Goal: Transaction & Acquisition: Purchase product/service

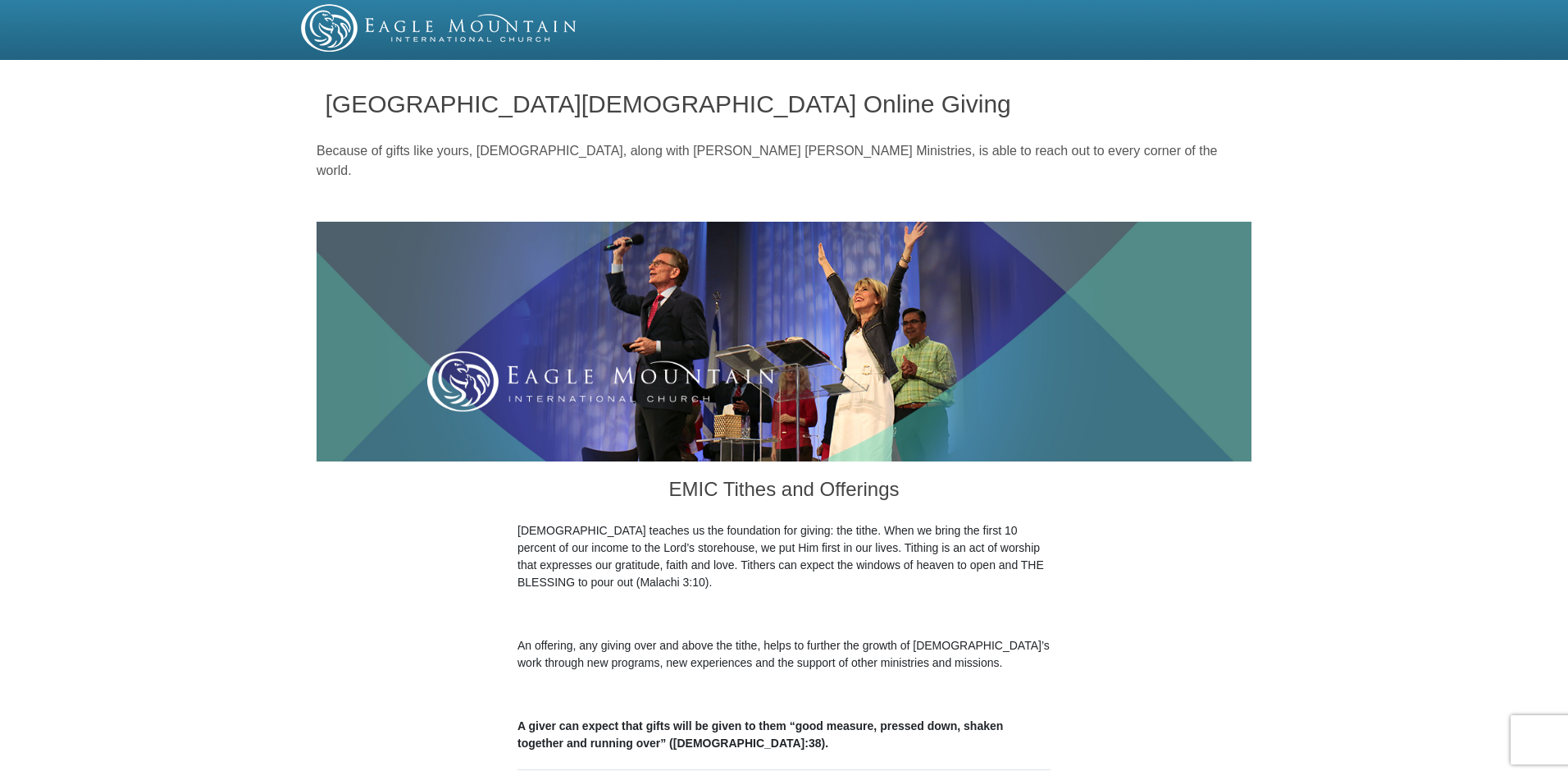
click at [597, 190] on div "Because of gifts like yours, [DEMOGRAPHIC_DATA], along with [PERSON_NAME] [PERS…" at bounding box center [784, 177] width 935 height 89
drag, startPoint x: 597, startPoint y: 190, endPoint x: 587, endPoint y: 189, distance: 10.0
click at [594, 190] on div "Because of gifts like yours, [DEMOGRAPHIC_DATA], along with [PERSON_NAME] [PERS…" at bounding box center [784, 177] width 935 height 89
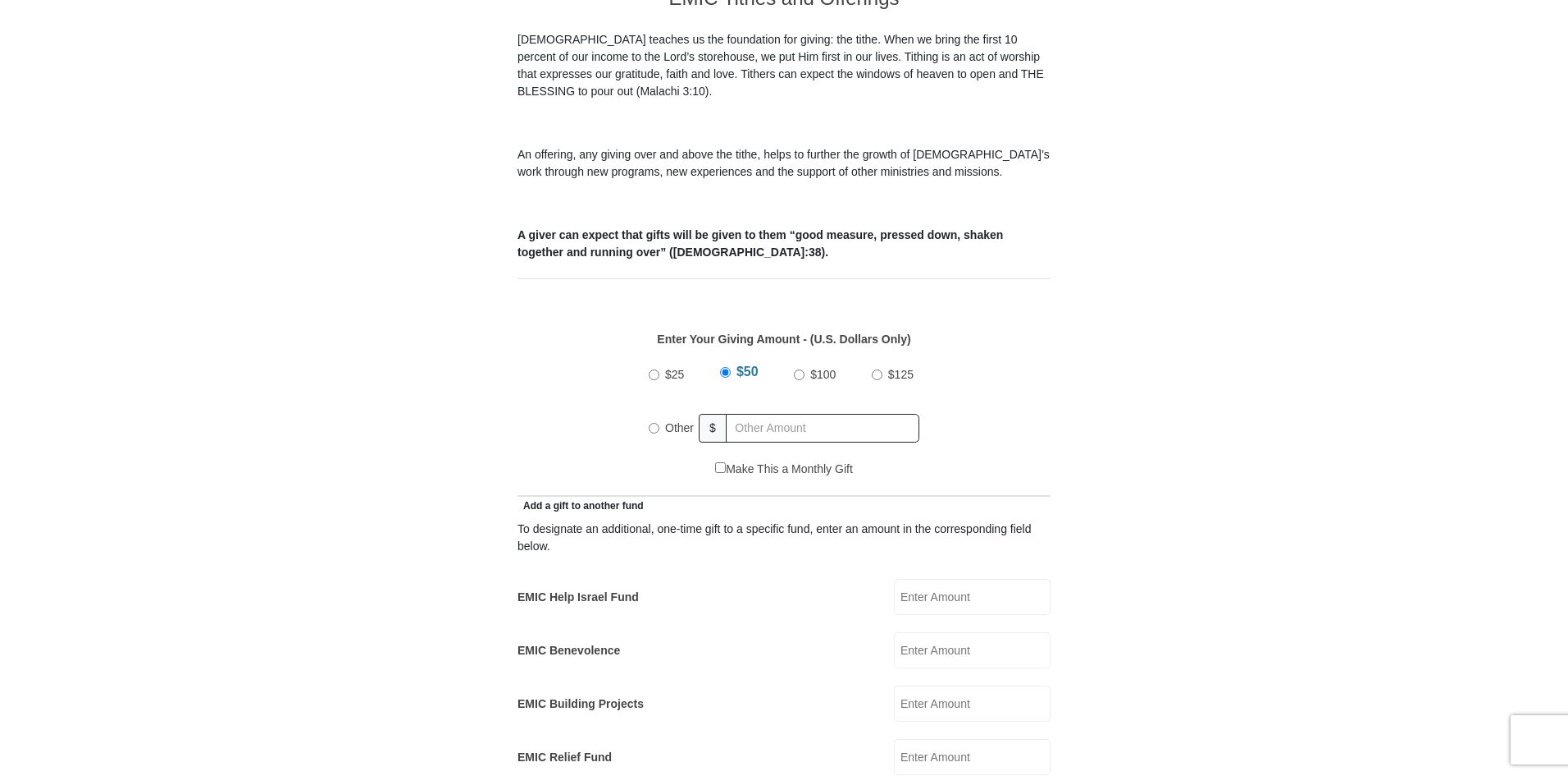
scroll to position [575, 0]
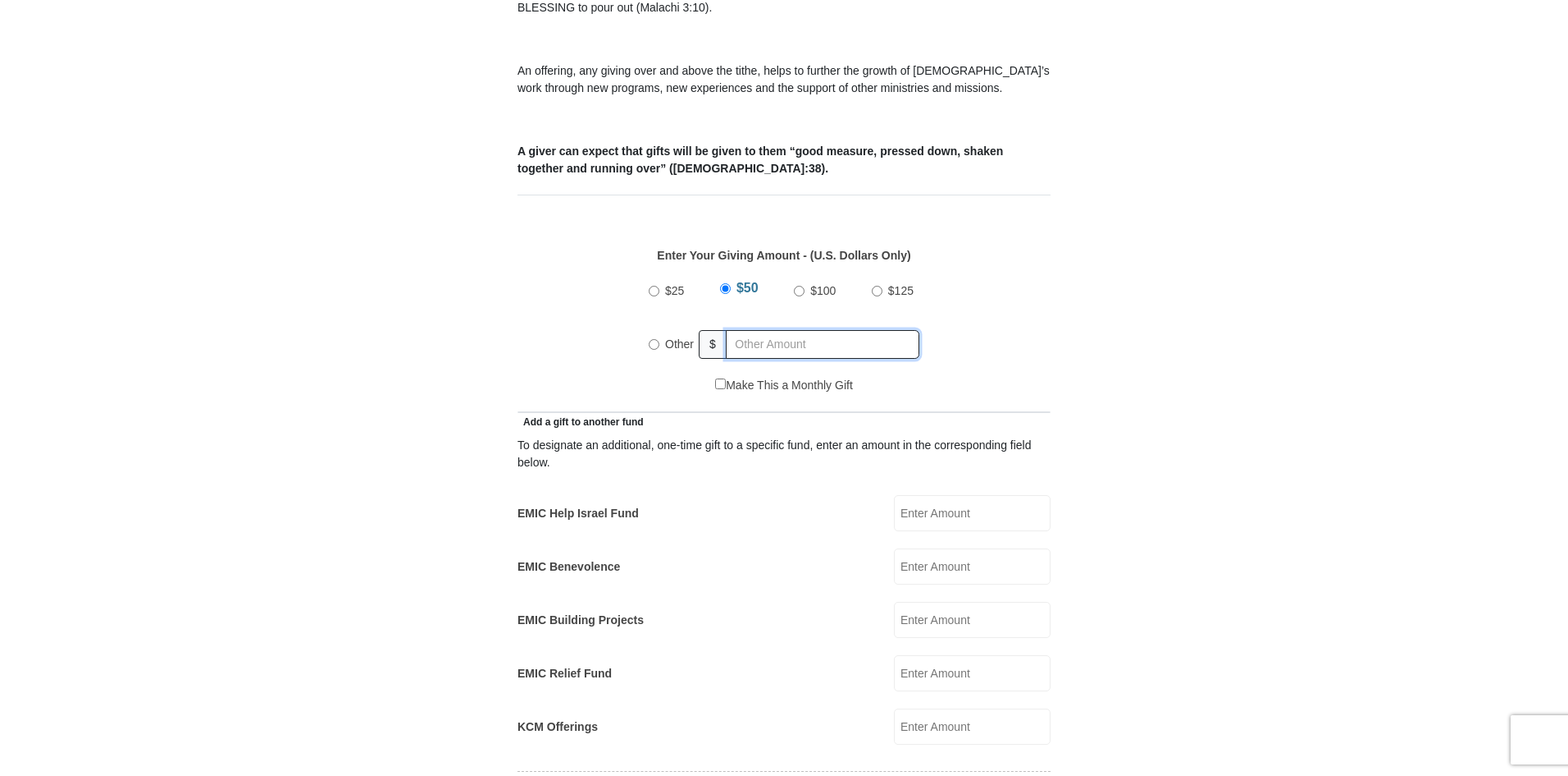
radio input "true"
click at [758, 330] on input "text" at bounding box center [825, 344] width 188 height 29
type input "15"
click at [363, 240] on form "[GEOGRAPHIC_DATA][DEMOGRAPHIC_DATA] Online Giving Because of gifts like yours, …" at bounding box center [784, 691] width 935 height 2401
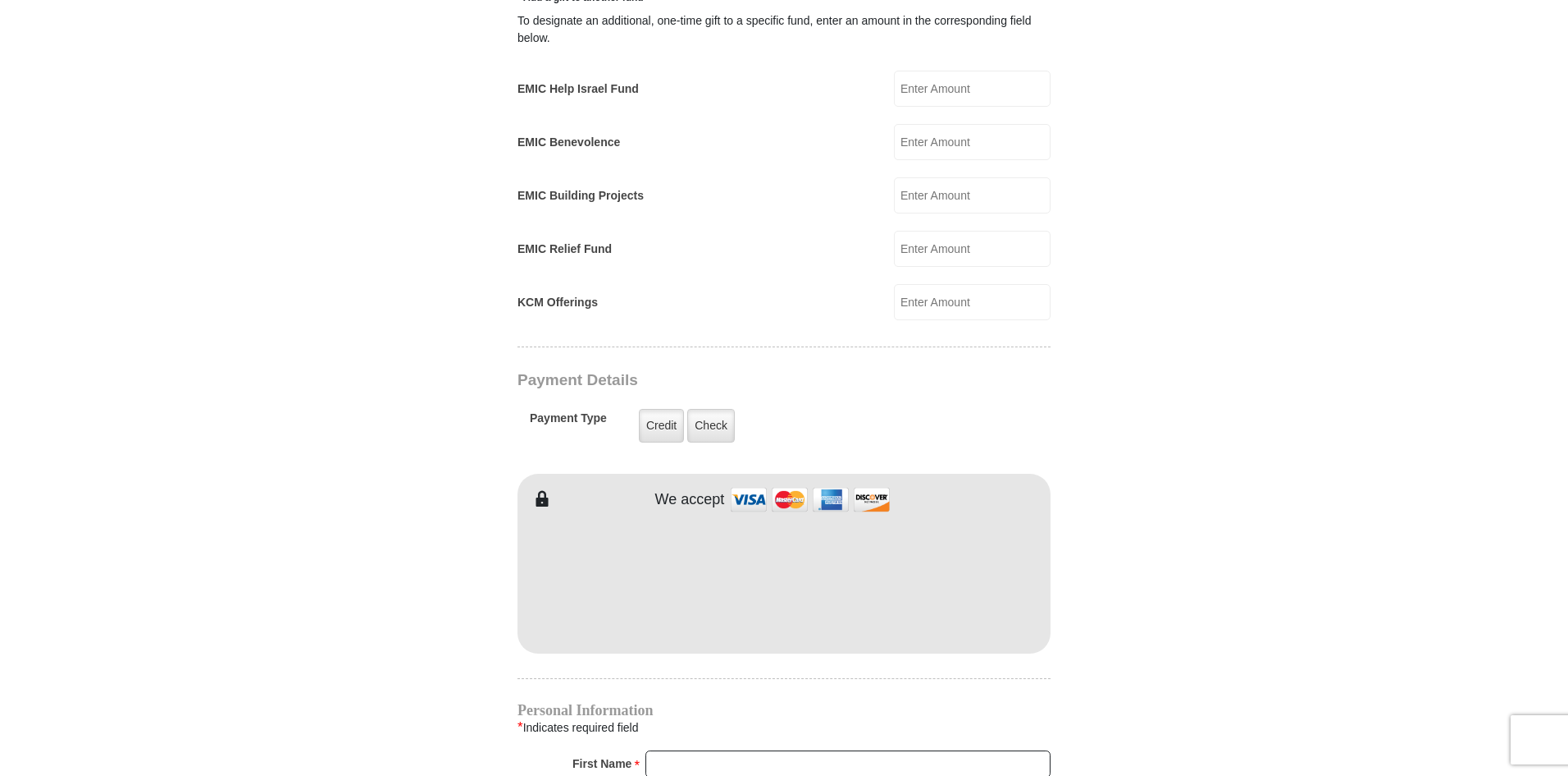
scroll to position [1149, 0]
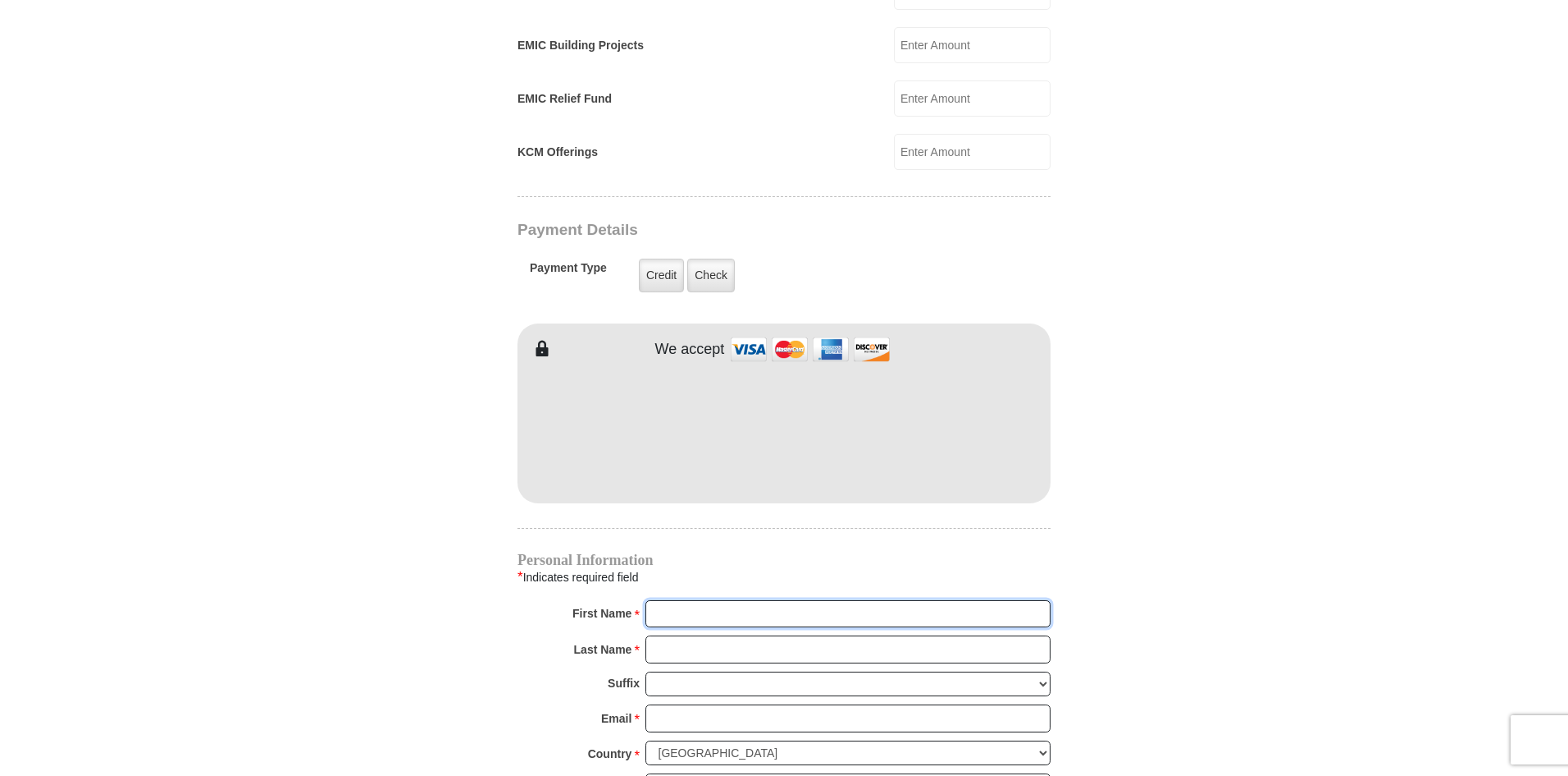
type input "[PERSON_NAME]"
type input "Zang"
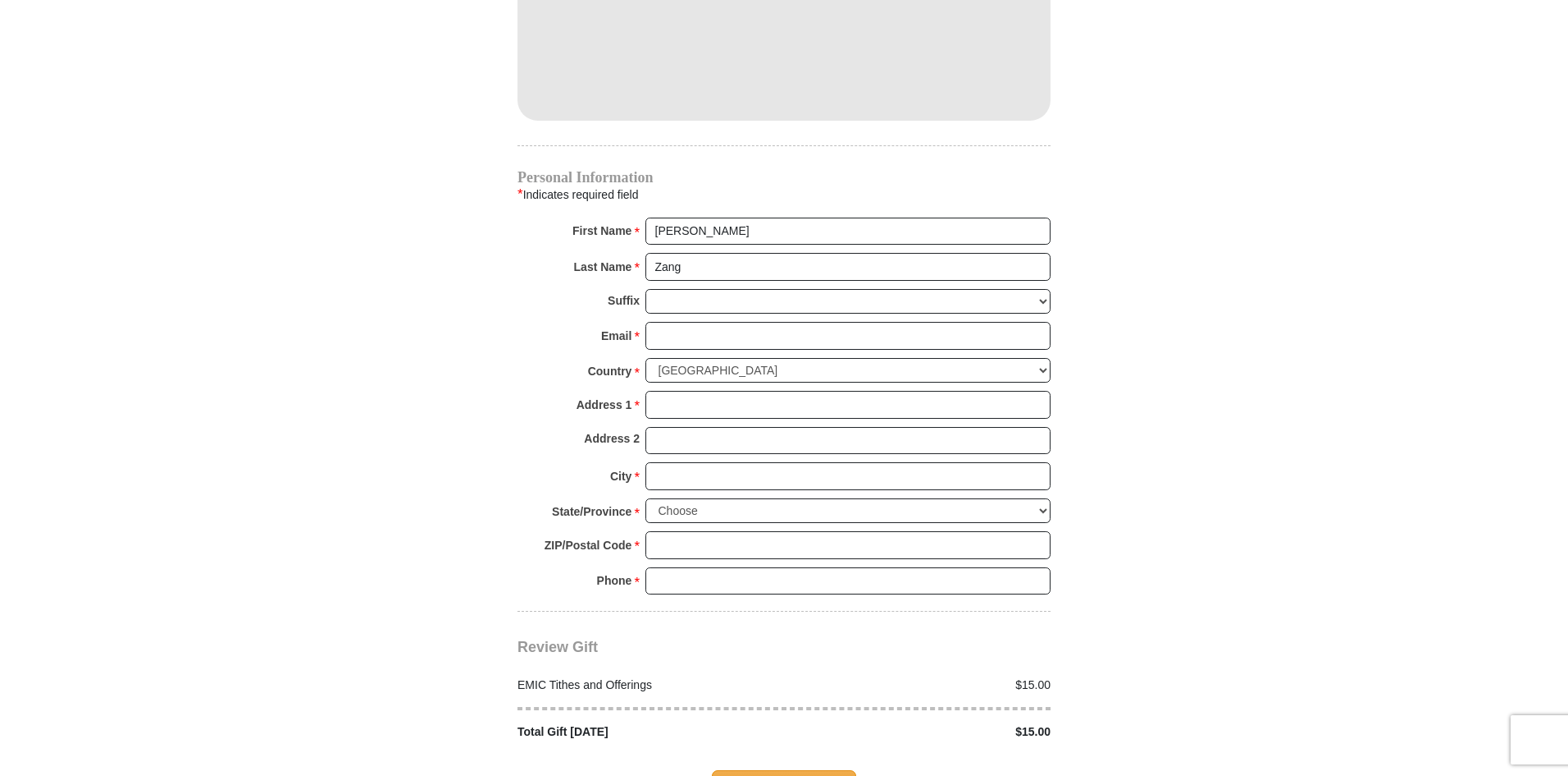
scroll to position [1533, 0]
click at [676, 321] on input "Email *" at bounding box center [847, 334] width 405 height 28
type input "[PERSON_NAME][EMAIL_ADDRESS][PERSON_NAME][PERSON_NAME][DOMAIN_NAME]"
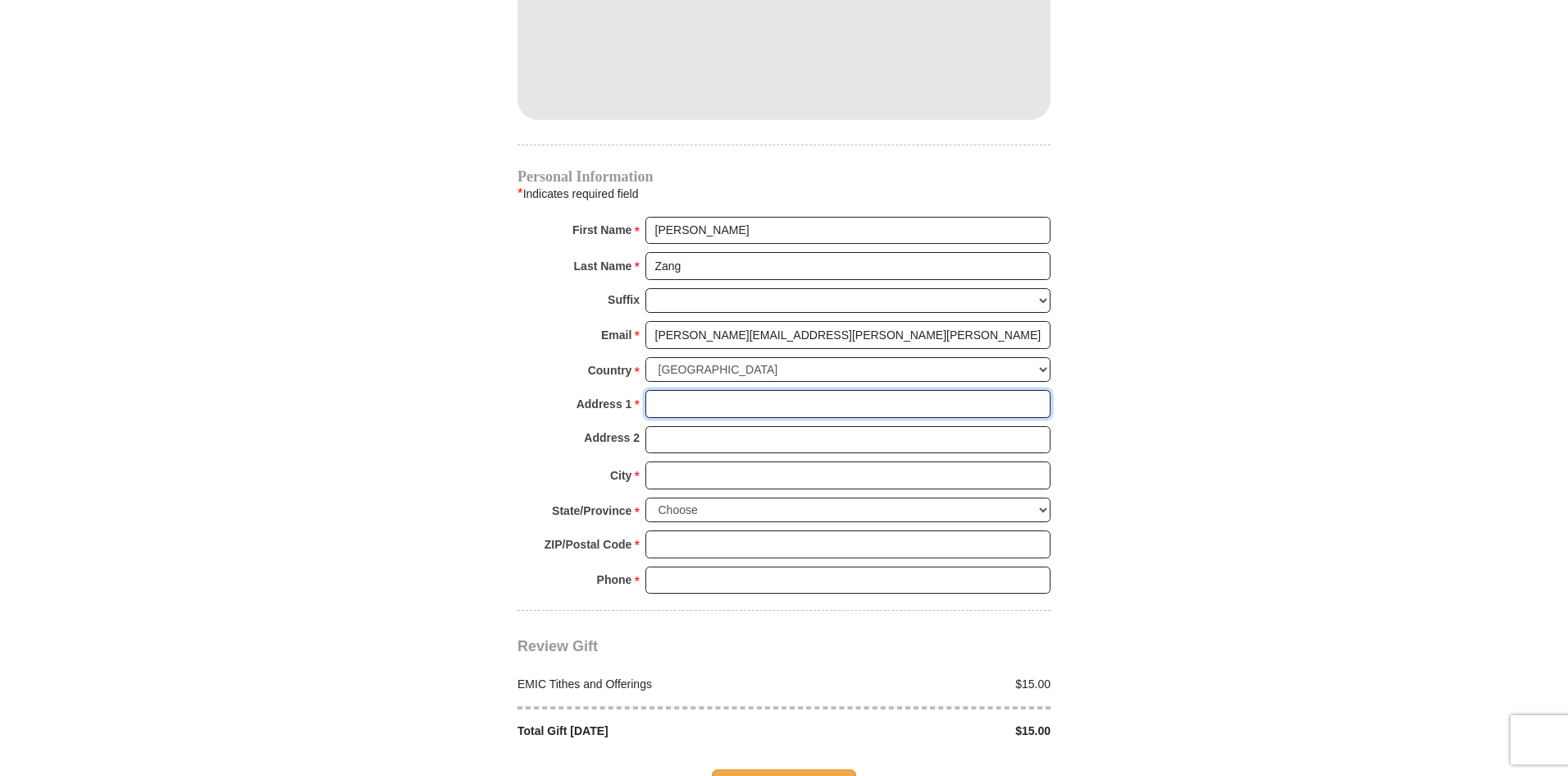
type input "[STREET_ADDRESS]"
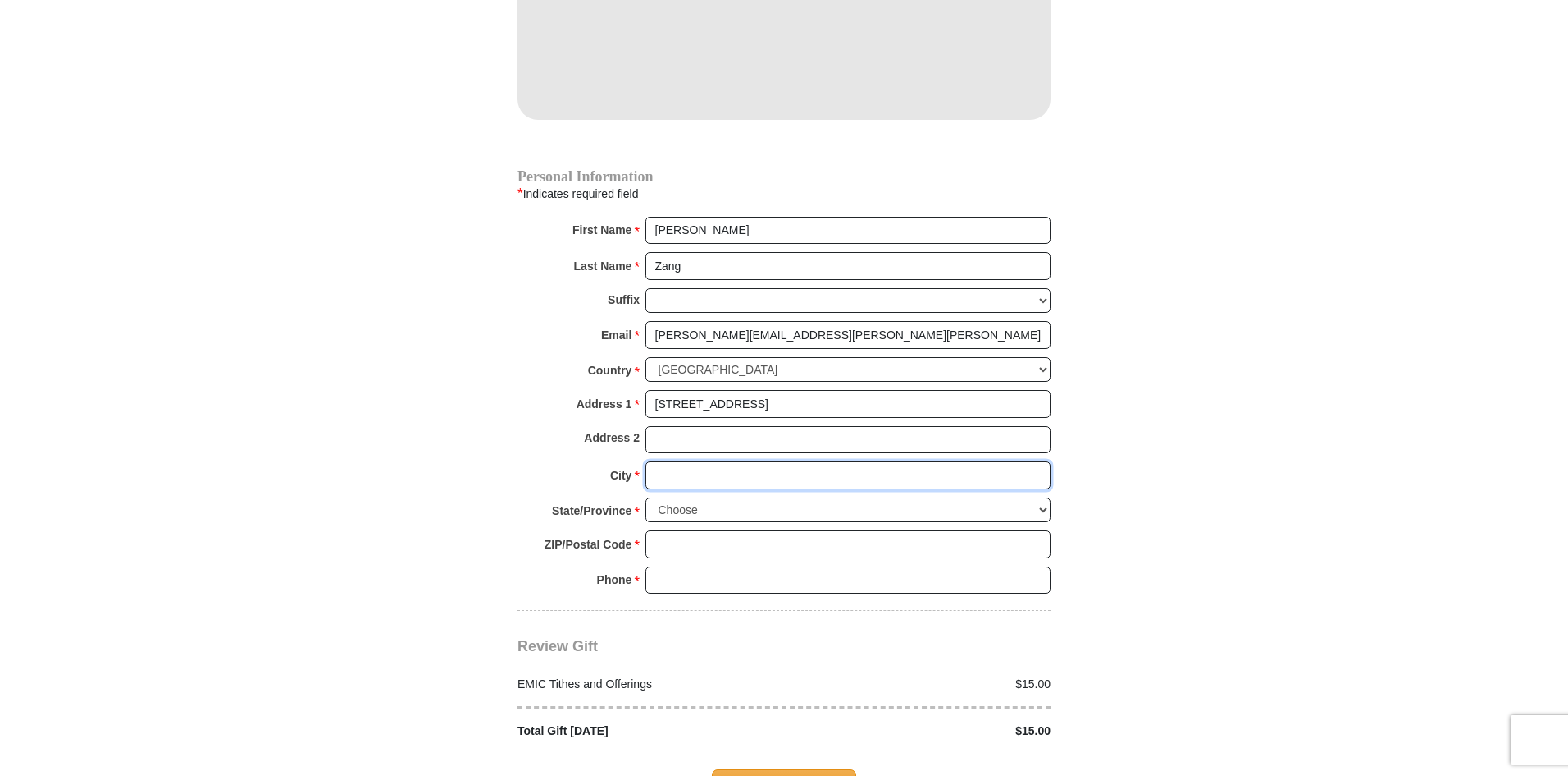
type input "Azle"
select select "[GEOGRAPHIC_DATA]"
type input "76020"
type input "8176474465"
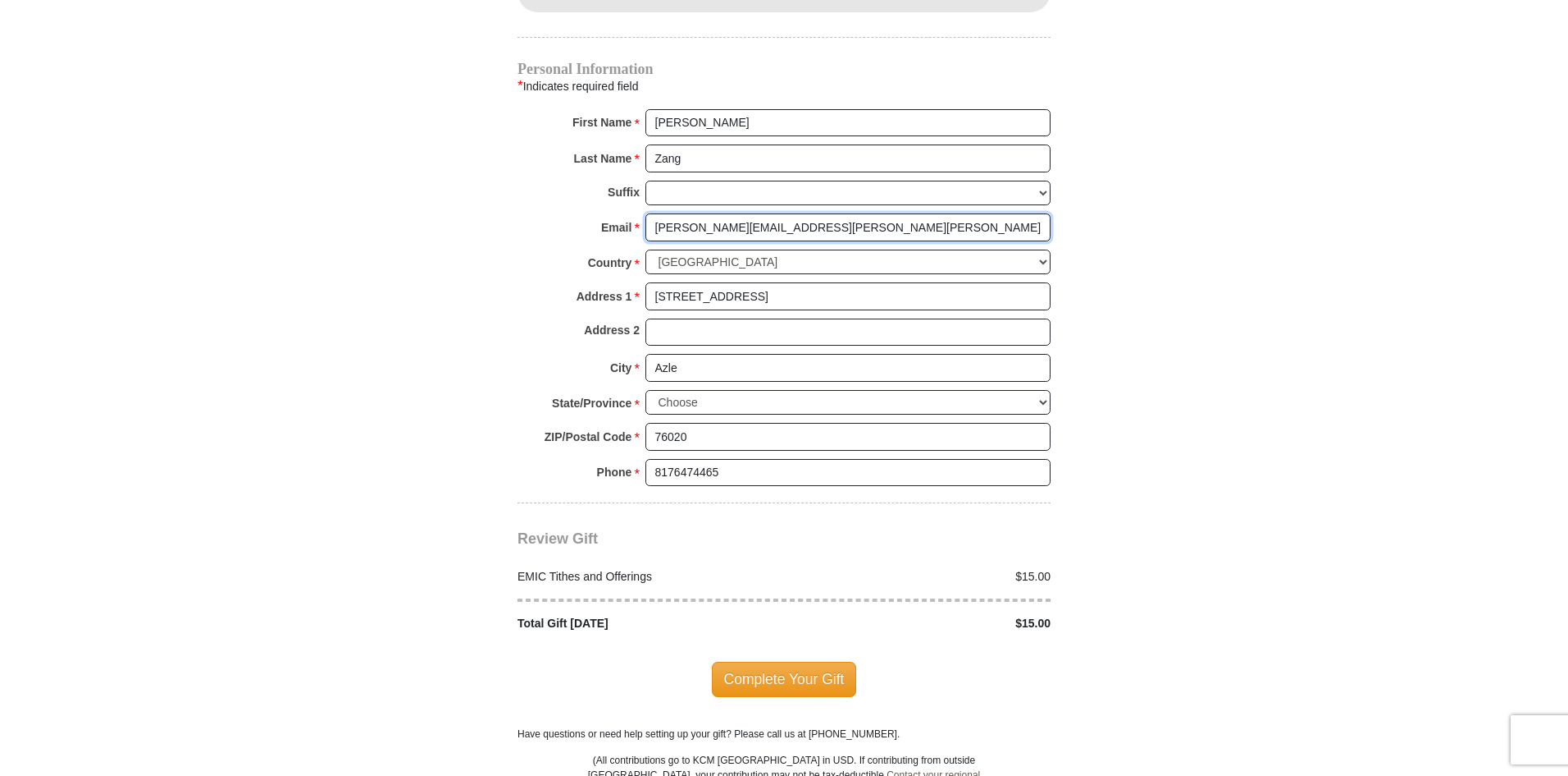
scroll to position [1724, 0]
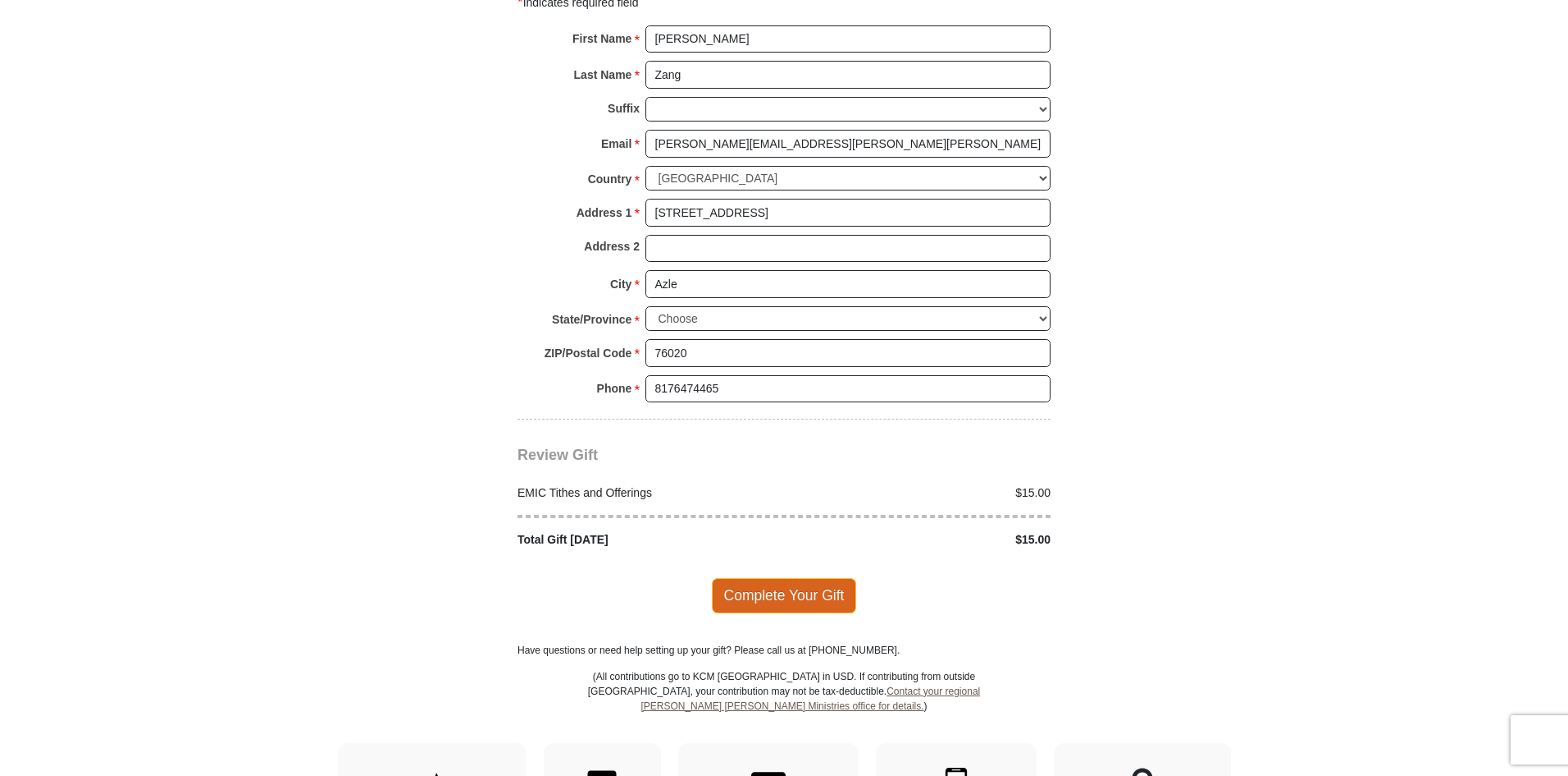
click at [826, 578] on span "Complete Your Gift" at bounding box center [785, 595] width 145 height 35
